Goal: Transaction & Acquisition: Purchase product/service

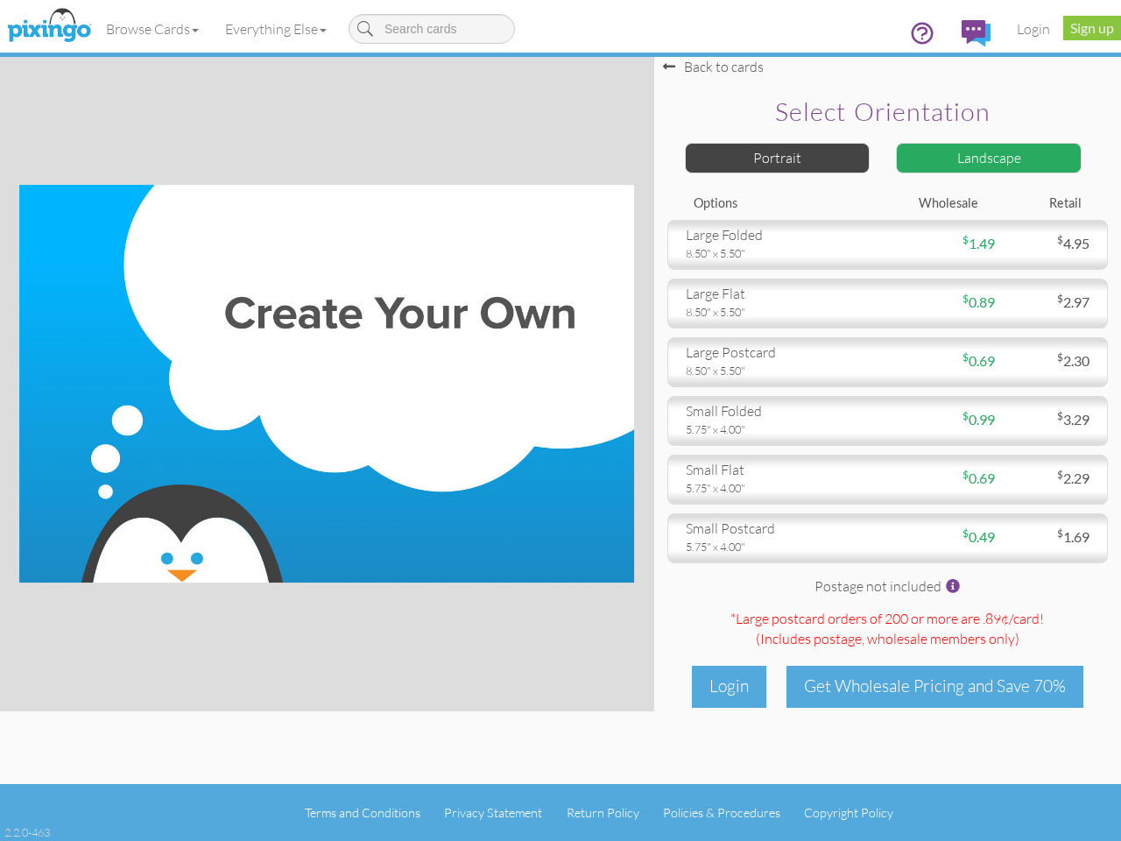
click at [561, 421] on img at bounding box center [326, 384] width 615 height 398
click at [153, 29] on link "Browse Cards" at bounding box center [152, 29] width 119 height 44
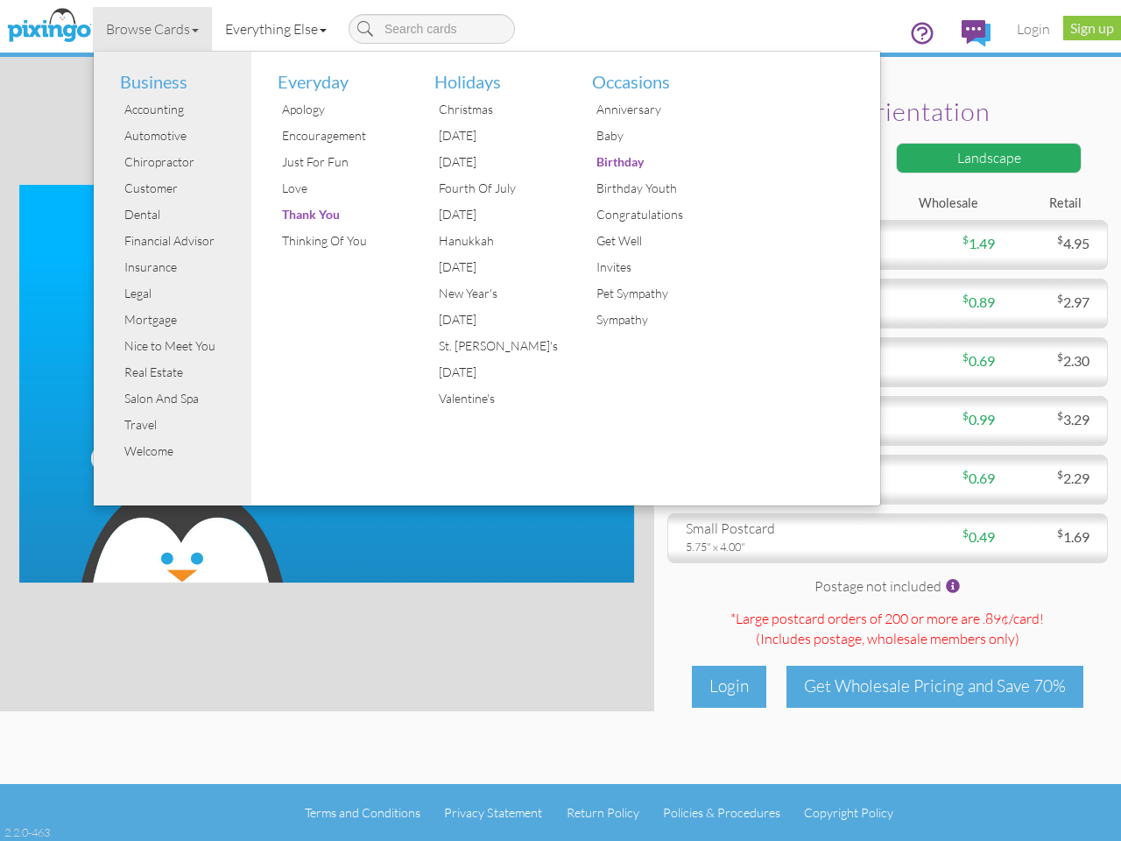
click at [279, 29] on link "Everything Else" at bounding box center [276, 29] width 128 height 44
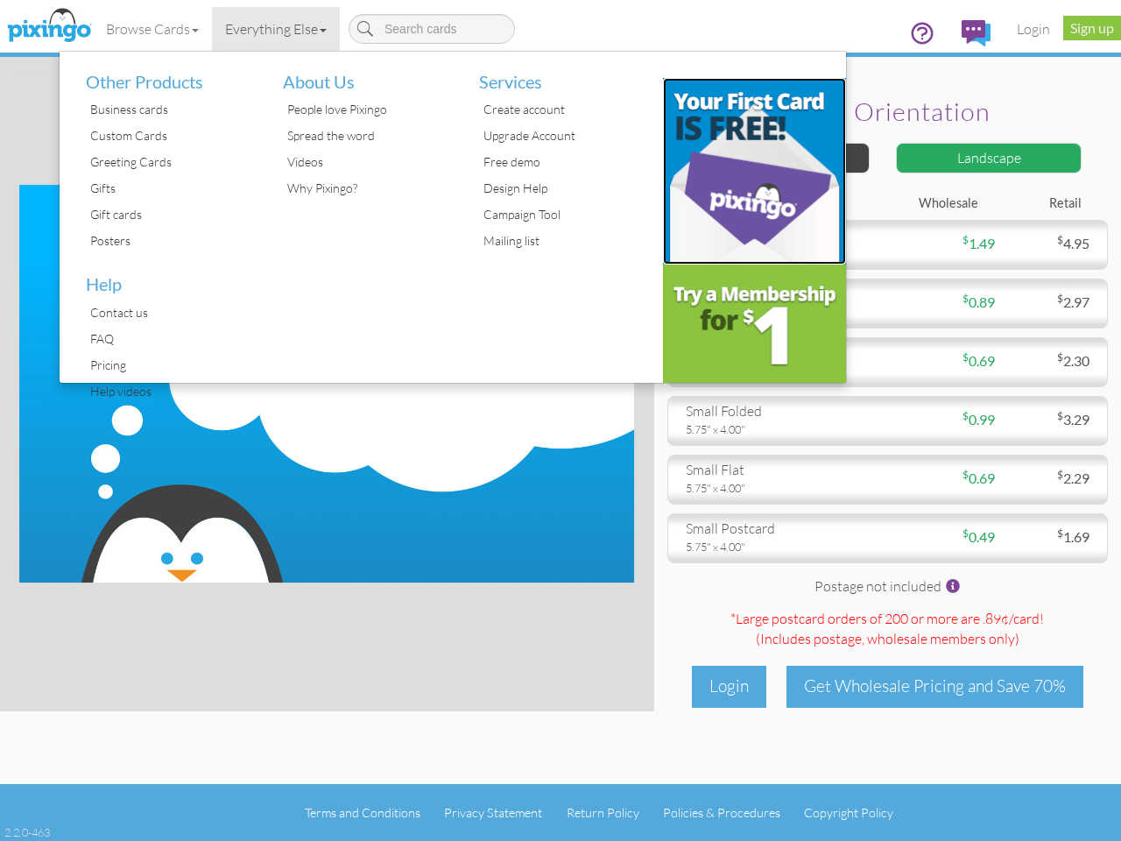
click at [778, 158] on img at bounding box center [755, 171] width 184 height 187
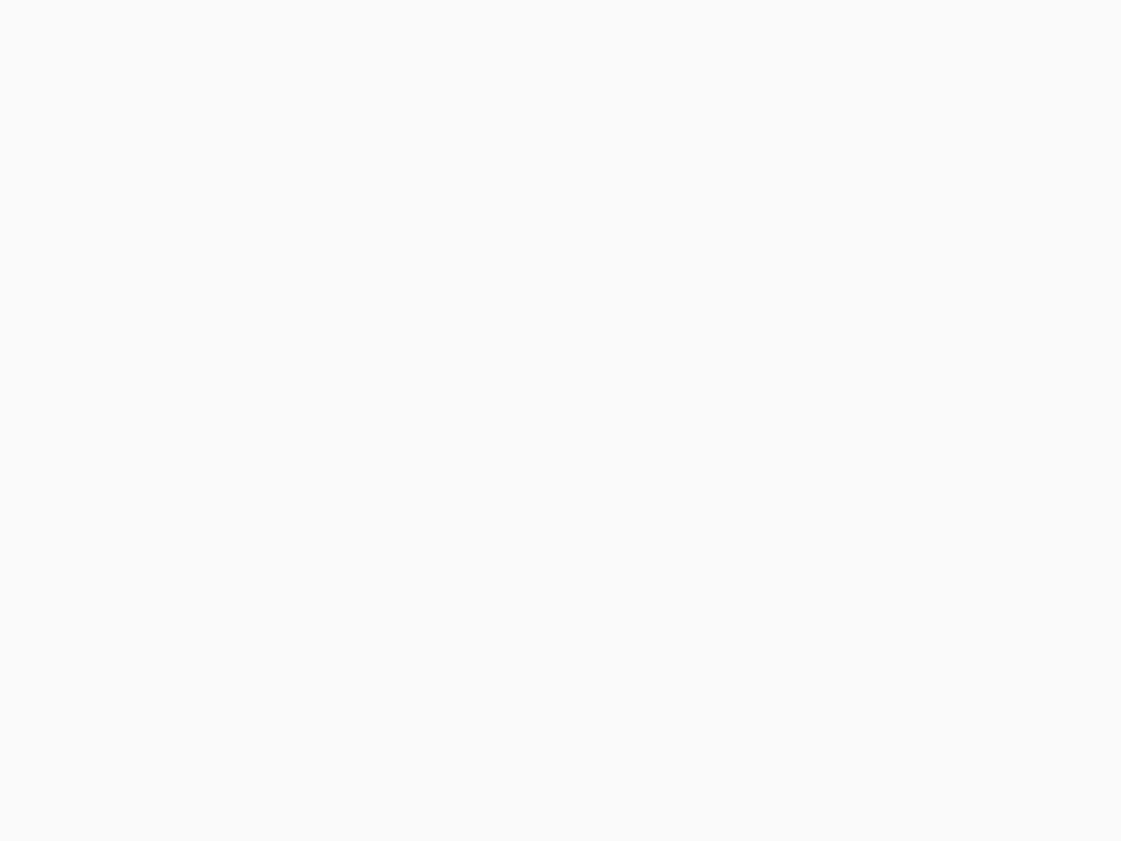
click at [989, 158] on body at bounding box center [560, 420] width 1121 height 841
click at [887, 244] on body at bounding box center [560, 420] width 1121 height 841
click at [887, 303] on body at bounding box center [560, 420] width 1121 height 841
click at [887, 362] on body at bounding box center [560, 420] width 1121 height 841
click at [887, 421] on body at bounding box center [560, 420] width 1121 height 841
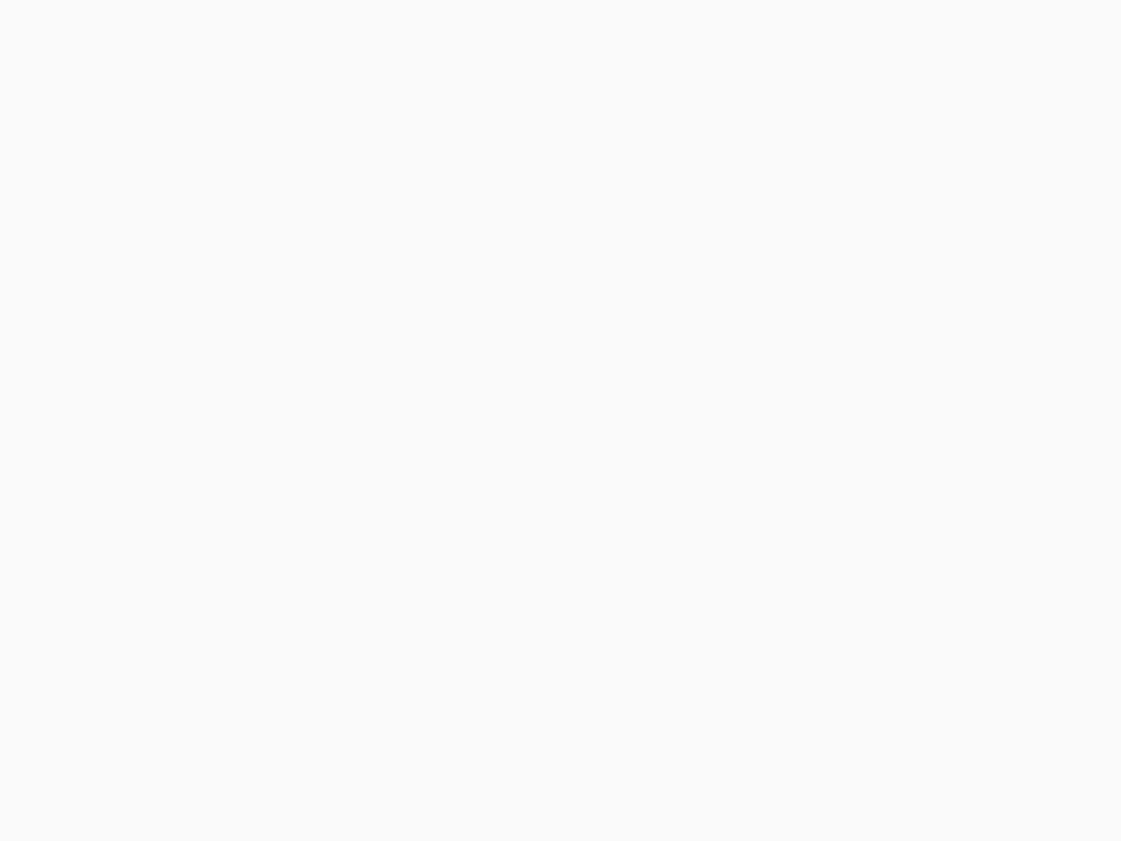
click at [887, 479] on body at bounding box center [560, 420] width 1121 height 841
